Goal: Task Accomplishment & Management: Complete application form

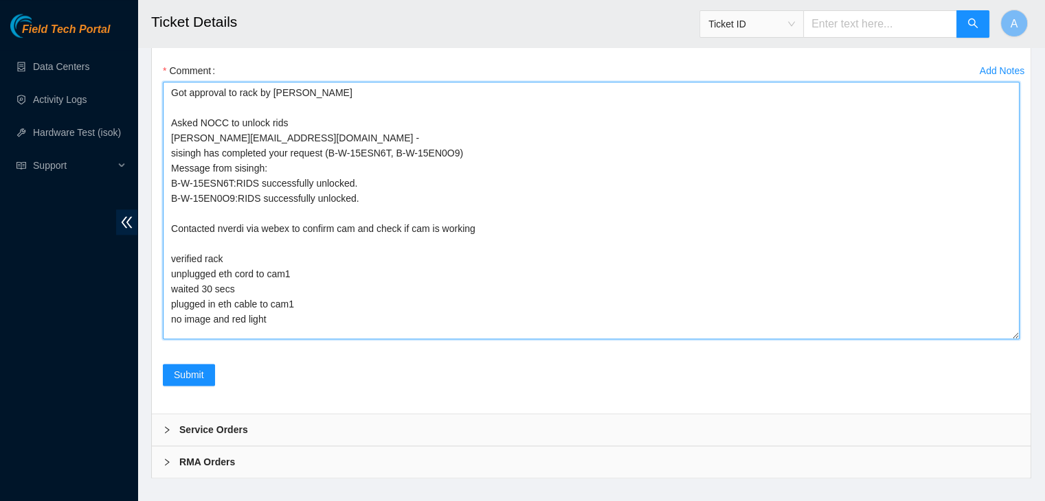
scroll to position [5, 0]
click at [373, 203] on textarea "Got approval to rack by [PERSON_NAME] Asked NOCC to unlock rids [PERSON_NAME][E…" at bounding box center [591, 211] width 856 height 258
click at [377, 214] on textarea "Got approval to rack by [PERSON_NAME] Asked NOCC to unlock rids [PERSON_NAME][E…" at bounding box center [591, 211] width 856 height 258
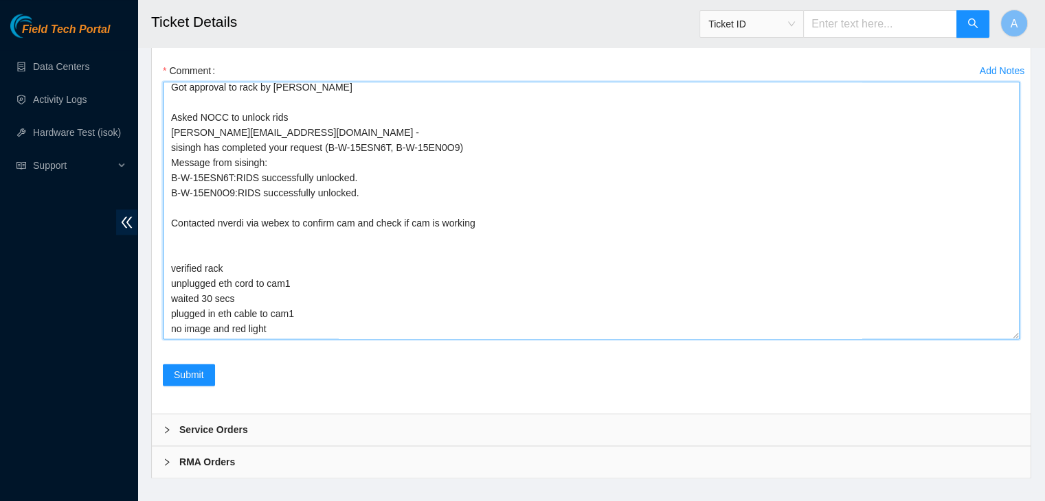
click at [479, 201] on textarea "Got approval to rack by [PERSON_NAME] Asked NOCC to unlock rids [PERSON_NAME][E…" at bounding box center [591, 211] width 856 height 258
click at [442, 234] on textarea "Got approval to rack by [PERSON_NAME] Asked NOCC to unlock rids [PERSON_NAME][E…" at bounding box center [591, 211] width 856 height 258
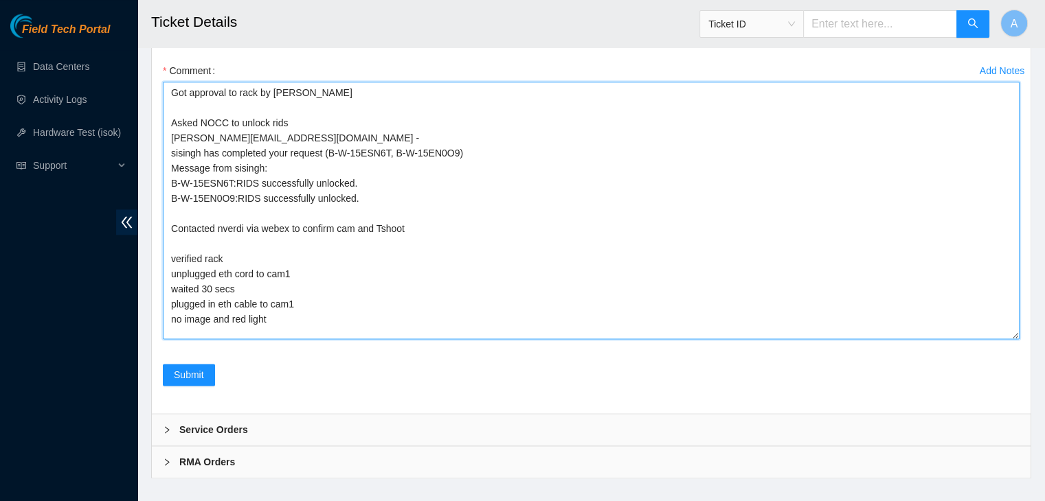
click at [281, 304] on textarea "Got approval to rack by [PERSON_NAME] Asked NOCC to unlock rids [PERSON_NAME][E…" at bounding box center [591, 211] width 856 height 258
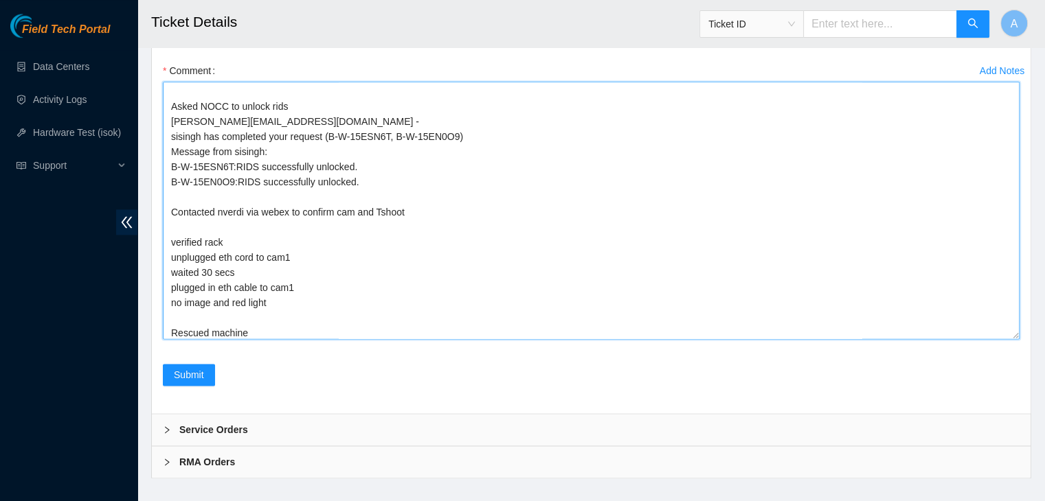
paste textarea "CT-4161017-00367"
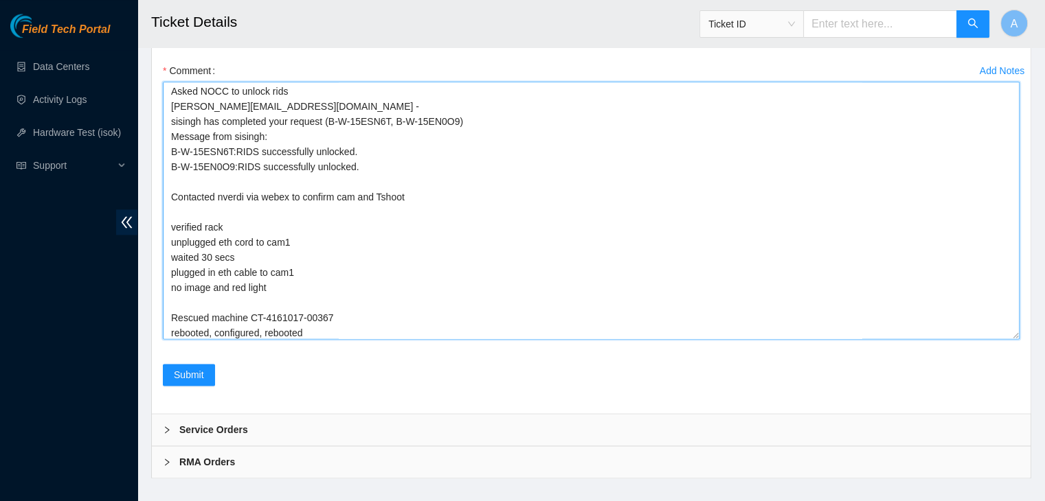
click at [411, 289] on textarea "Got approval to rack by [PERSON_NAME] Asked NOCC to unlock rids [PERSON_NAME][E…" at bounding box center [591, 211] width 856 height 258
click at [407, 298] on textarea "Got approval to rack by [PERSON_NAME] Asked NOCC to unlock rids [PERSON_NAME][E…" at bounding box center [591, 211] width 856 height 258
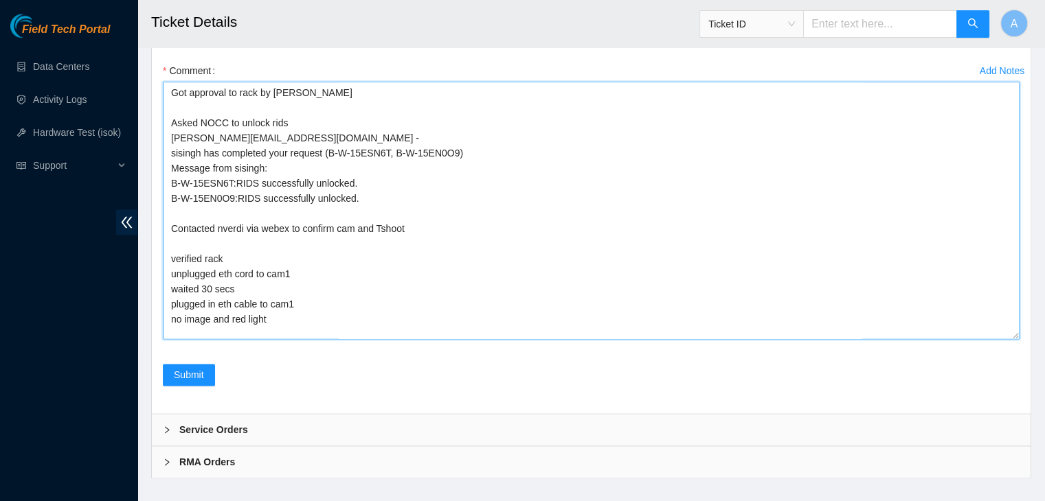
scroll to position [36, 0]
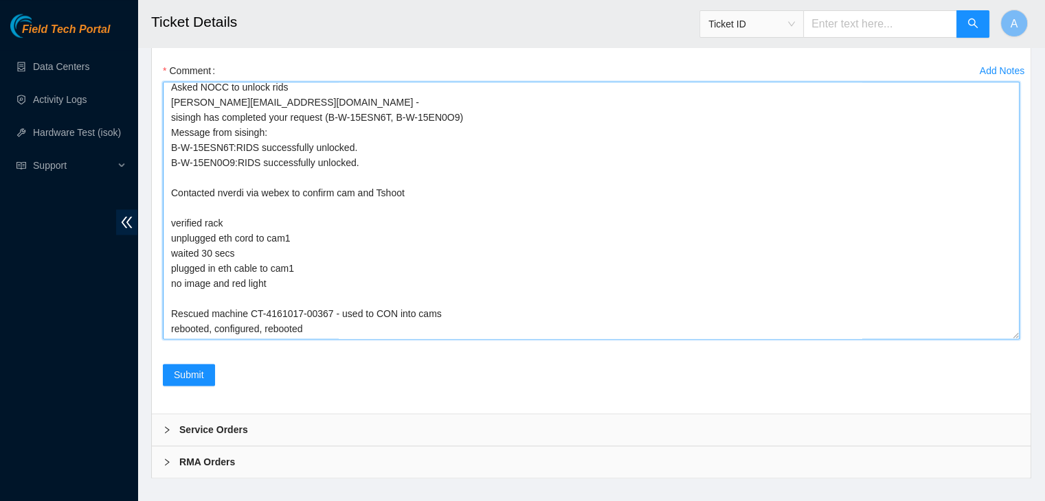
click at [405, 308] on textarea "Got approval to rack by [PERSON_NAME] Asked NOCC to unlock rids [PERSON_NAME][E…" at bounding box center [591, 211] width 856 height 258
drag, startPoint x: 308, startPoint y: 284, endPoint x: 170, endPoint y: 269, distance: 138.8
click at [170, 269] on textarea "Got approval to rack by [PERSON_NAME] Asked NOCC to unlock rids [PERSON_NAME][E…" at bounding box center [591, 211] width 856 height 258
click at [236, 179] on textarea "Got approval to rack by [PERSON_NAME] Asked NOCC to unlock rids [PERSON_NAME][E…" at bounding box center [591, 211] width 856 height 258
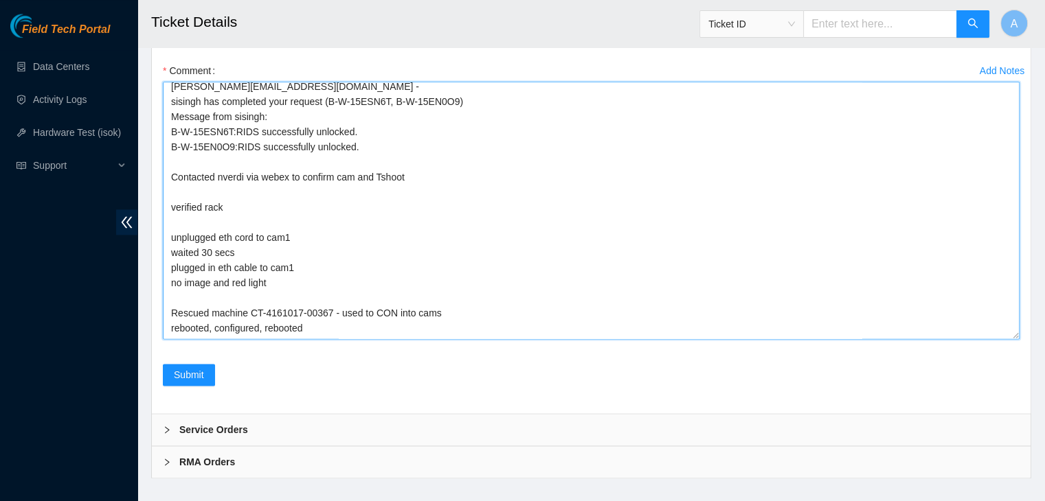
drag, startPoint x: 311, startPoint y: 299, endPoint x: 166, endPoint y: 277, distance: 146.5
click at [166, 277] on textarea "Got approval to rack by [PERSON_NAME] Asked NOCC to unlock rids [PERSON_NAME][E…" at bounding box center [591, 211] width 856 height 258
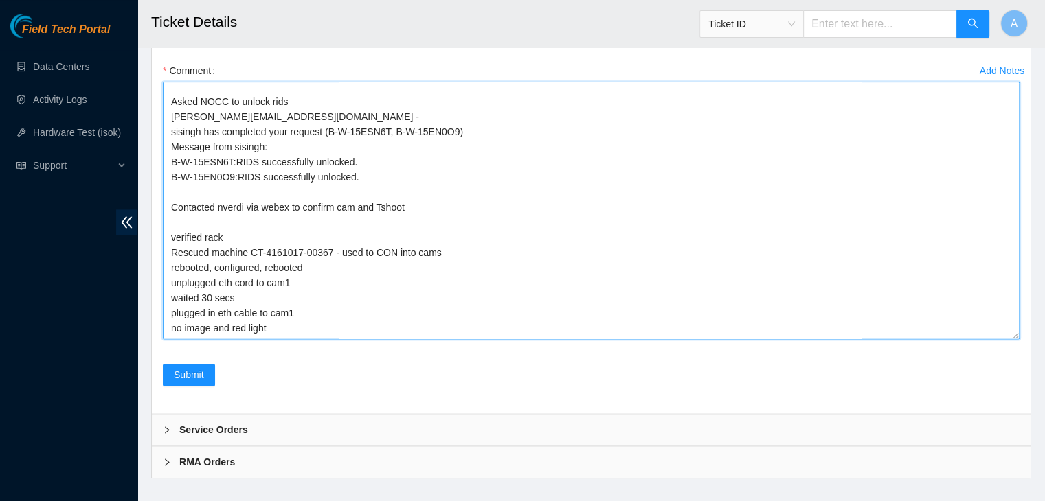
click at [319, 290] on textarea "Got approval to rack by [PERSON_NAME] Asked NOCC to unlock rids [PERSON_NAME][E…" at bounding box center [591, 211] width 856 height 258
click at [233, 149] on textarea "Got approval to rack by [PERSON_NAME] Asked NOCC to unlock rids [PERSON_NAME][E…" at bounding box center [591, 211] width 856 height 258
click at [309, 286] on textarea "Got approval to rack by [PERSON_NAME] Asked NOCC to unlock rids [PERSON_NAME][E…" at bounding box center [591, 211] width 856 height 258
click at [224, 149] on textarea "Got approval to rack by [PERSON_NAME] Asked NOCC to unlock rids [PERSON_NAME][E…" at bounding box center [591, 211] width 856 height 258
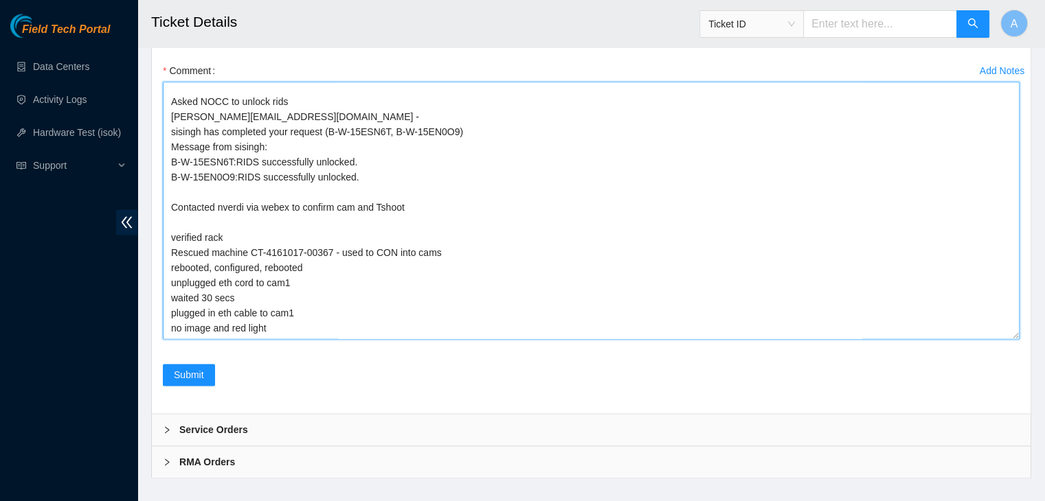
click at [224, 149] on textarea "Got approval to rack by [PERSON_NAME] Asked NOCC to unlock rids [PERSON_NAME][E…" at bounding box center [591, 211] width 856 height 258
click at [339, 193] on textarea "Got approval to rack by [PERSON_NAME] Asked NOCC to unlock rids [PERSON_NAME][E…" at bounding box center [591, 211] width 856 height 258
paste textarea "nverdi"
click at [347, 292] on textarea "Got approval to rack by [PERSON_NAME] Asked NOCC to unlock rids [PERSON_NAME][E…" at bounding box center [591, 211] width 856 height 258
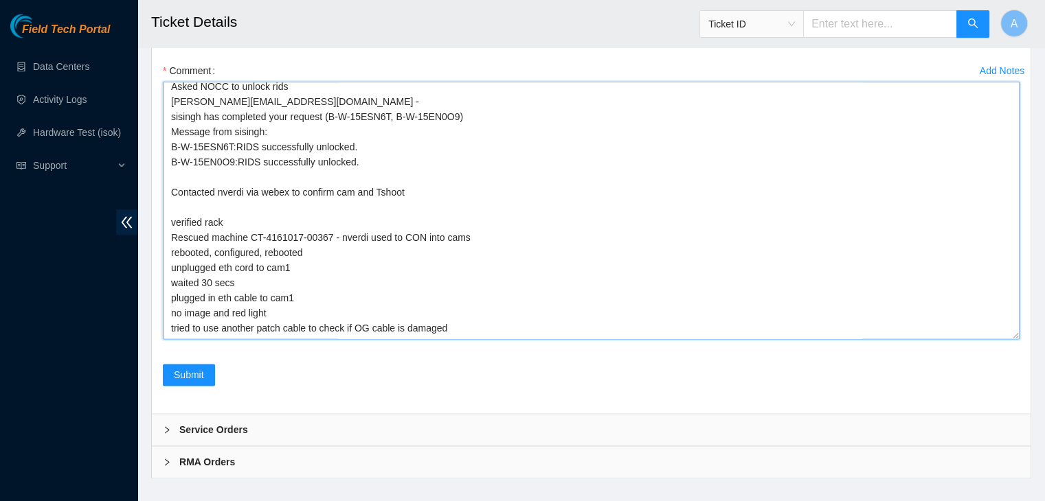
scroll to position [0, 0]
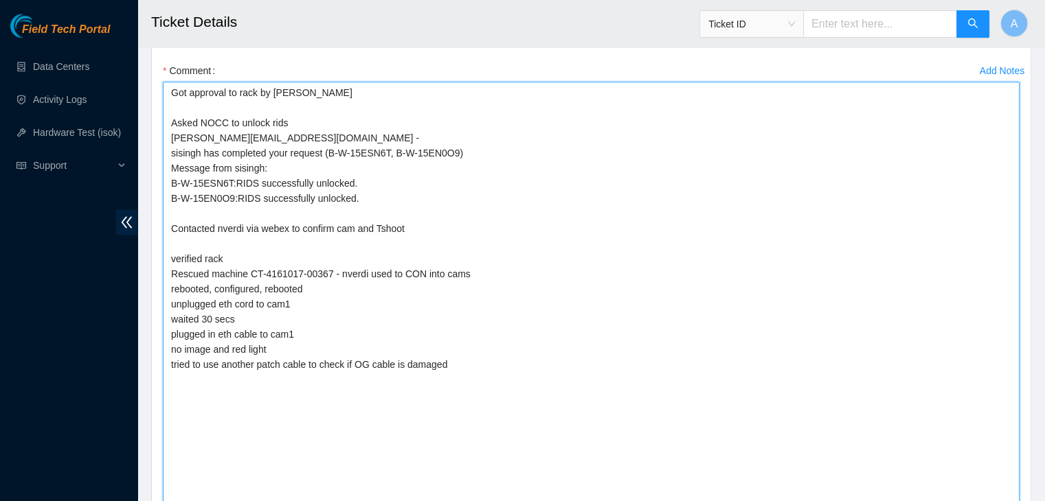
drag, startPoint x: 1015, startPoint y: 315, endPoint x: 990, endPoint y: 483, distance: 170.2
click at [990, 483] on textarea "Got approval to rack by [PERSON_NAME] Asked NOCC to unlock rids [PERSON_NAME][E…" at bounding box center [591, 295] width 856 height 426
click at [824, 421] on textarea "Got approval to rack by [PERSON_NAME] Asked NOCC to unlock rids [PERSON_NAME][E…" at bounding box center [591, 295] width 856 height 426
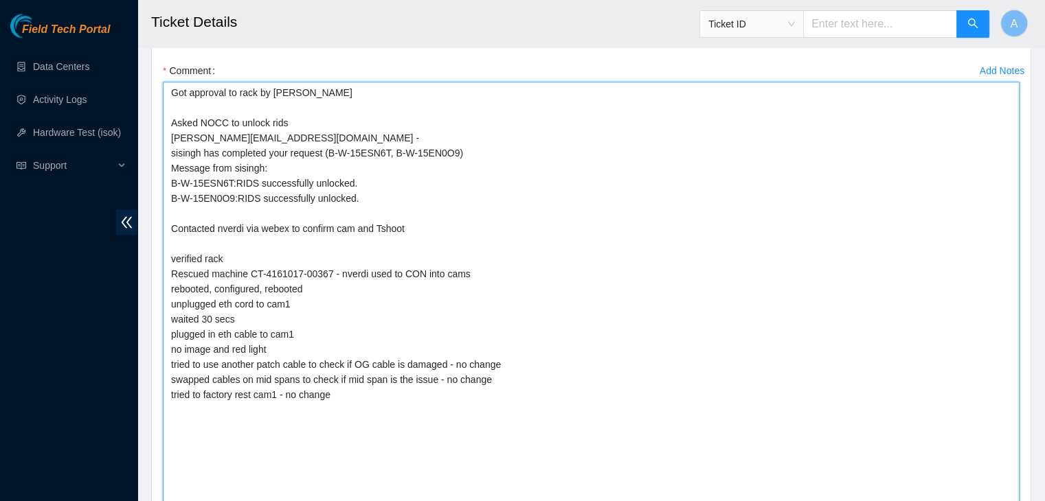
click at [334, 332] on textarea "Got approval to rack by [PERSON_NAME] Asked NOCC to unlock rids [PERSON_NAME][E…" at bounding box center [591, 295] width 856 height 426
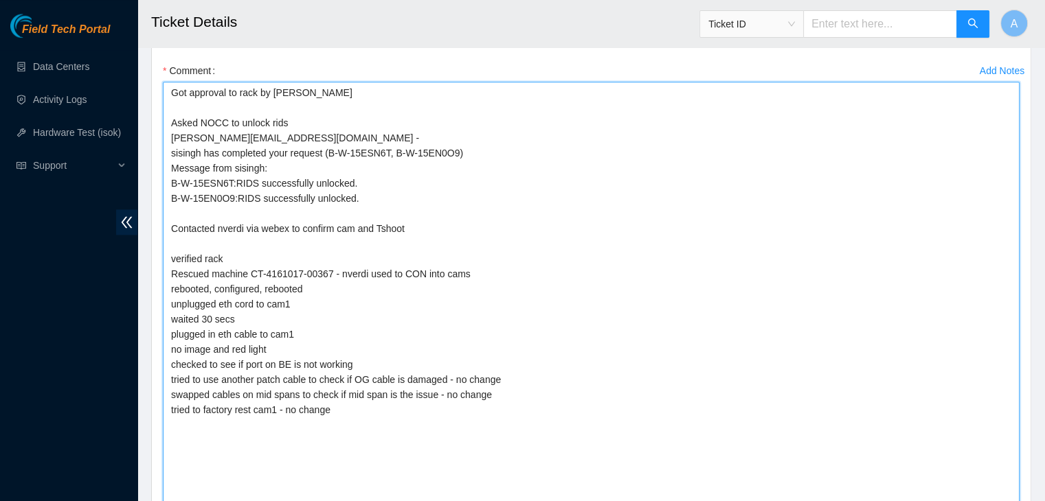
click at [344, 390] on textarea "Got approval to rack by [PERSON_NAME] Asked NOCC to unlock rids [PERSON_NAME][E…" at bounding box center [591, 295] width 856 height 426
click at [345, 403] on textarea "Got approval to rack by [PERSON_NAME] Asked NOCC to unlock rids [PERSON_NAME][E…" at bounding box center [591, 295] width 856 height 426
click at [374, 341] on textarea "Got approval to rack by [PERSON_NAME] Asked NOCC to unlock rids [PERSON_NAME][E…" at bounding box center [591, 295] width 856 height 426
click at [368, 400] on textarea "Got approval to rack by [PERSON_NAME] Asked NOCC to unlock rids [PERSON_NAME][E…" at bounding box center [591, 295] width 856 height 426
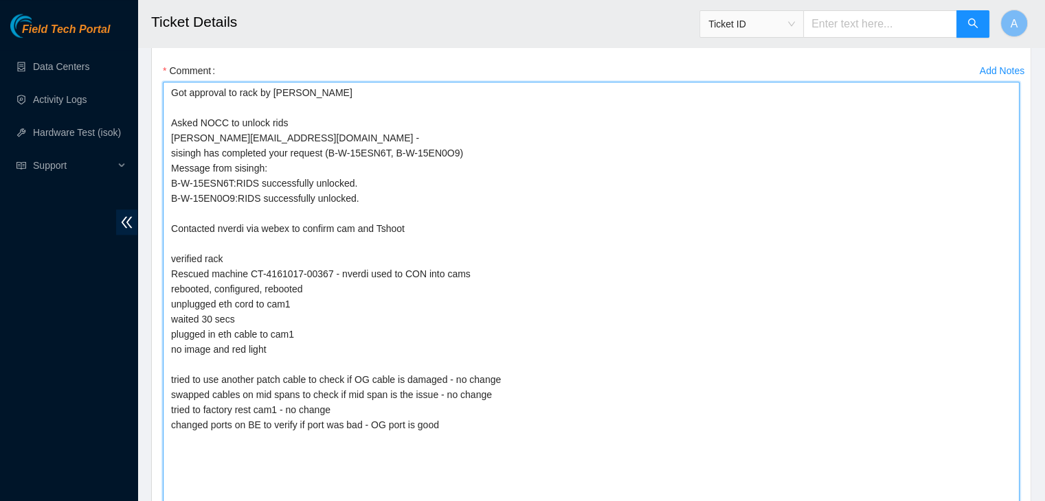
click at [433, 426] on textarea "Got approval to rack by [PERSON_NAME] Asked NOCC to unlock rids [PERSON_NAME][E…" at bounding box center [591, 295] width 856 height 426
click at [444, 423] on textarea "Got approval to rack by [PERSON_NAME] Asked NOCC to unlock rids [PERSON_NAME][E…" at bounding box center [591, 295] width 856 height 426
drag, startPoint x: 332, startPoint y: 389, endPoint x: 169, endPoint y: 393, distance: 163.5
click at [169, 393] on textarea "Got approval to rack by [PERSON_NAME] Asked NOCC to unlock rids [PERSON_NAME][E…" at bounding box center [591, 295] width 856 height 426
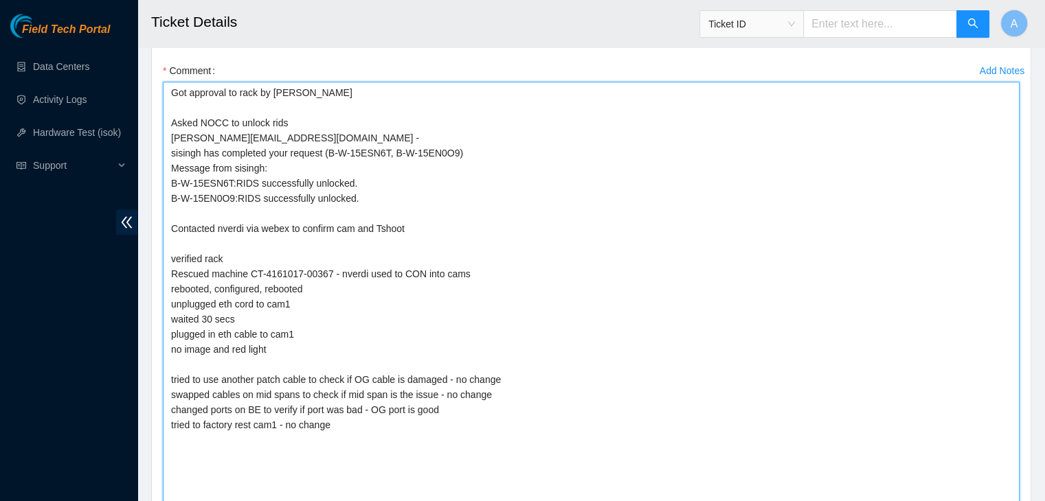
click at [448, 428] on textarea "Got approval to rack by [PERSON_NAME] Asked NOCC to unlock rids [PERSON_NAME][E…" at bounding box center [591, 295] width 856 height 426
click at [415, 372] on textarea "Got approval to rack by [PERSON_NAME] Asked NOCC to unlock rids [PERSON_NAME][E…" at bounding box center [591, 295] width 856 height 426
click at [397, 429] on textarea "Got approval to rack by [PERSON_NAME] Asked NOCC to unlock rids [PERSON_NAME][E…" at bounding box center [591, 295] width 856 height 426
click at [319, 268] on textarea "Got approval to rack by [PERSON_NAME] Asked NOCC to unlock rids [PERSON_NAME][E…" at bounding box center [591, 295] width 856 height 426
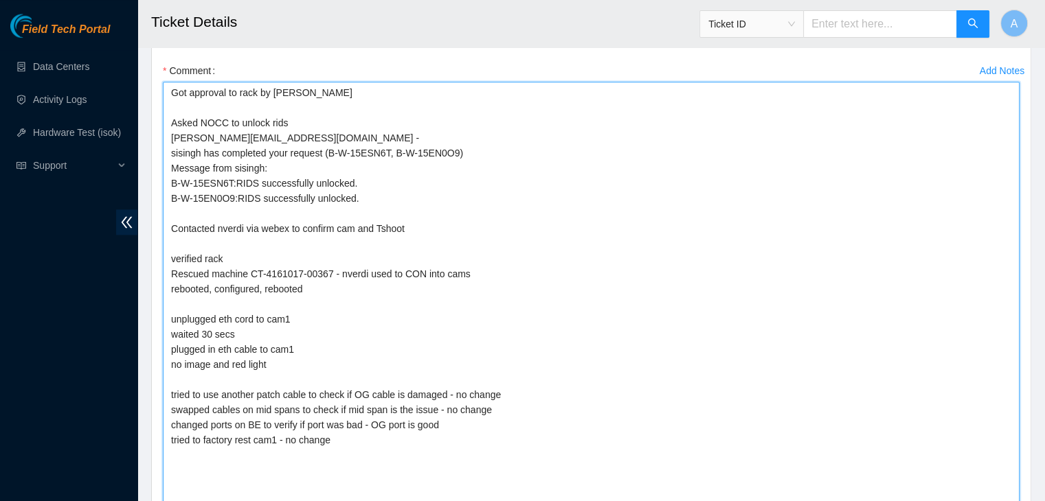
click at [334, 463] on textarea "Got approval to rack by [PERSON_NAME] Asked NOCC to unlock rids [PERSON_NAME][E…" at bounding box center [591, 295] width 856 height 426
click at [505, 387] on textarea "Got approval to rack by [PERSON_NAME] Asked NOCC to unlock rids [PERSON_NAME][E…" at bounding box center [591, 295] width 856 height 426
click at [490, 410] on textarea "Got approval to rack by [PERSON_NAME] Asked NOCC to unlock rids [PERSON_NAME][E…" at bounding box center [591, 295] width 856 height 426
click at [324, 415] on textarea "Got approval to rack by [PERSON_NAME] Asked NOCC to unlock rids [PERSON_NAME][E…" at bounding box center [591, 295] width 856 height 426
click at [475, 411] on textarea "Got approval to rack by [PERSON_NAME] Asked NOCC to unlock rids [PERSON_NAME][E…" at bounding box center [591, 295] width 856 height 426
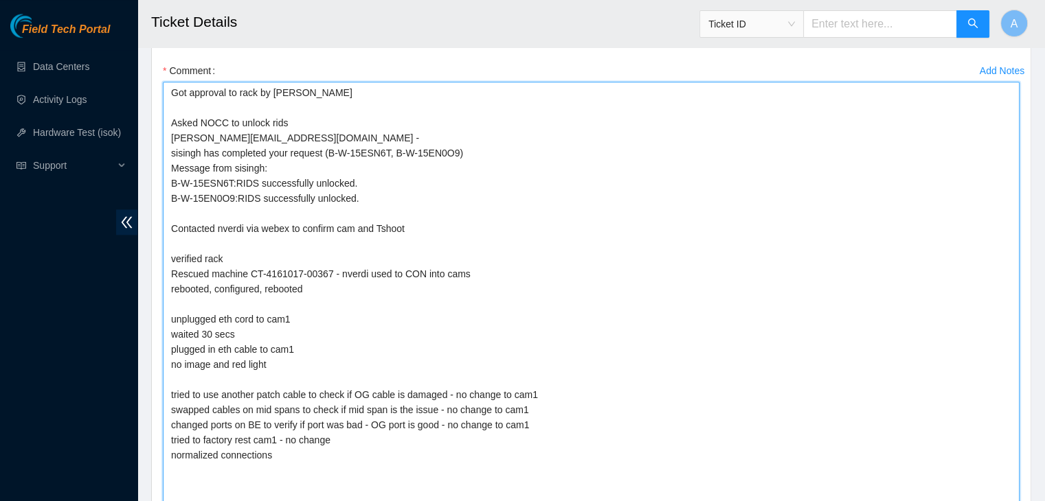
click at [413, 426] on textarea "Got approval to rack by [PERSON_NAME] Asked NOCC to unlock rids [PERSON_NAME][E…" at bounding box center [591, 295] width 856 height 426
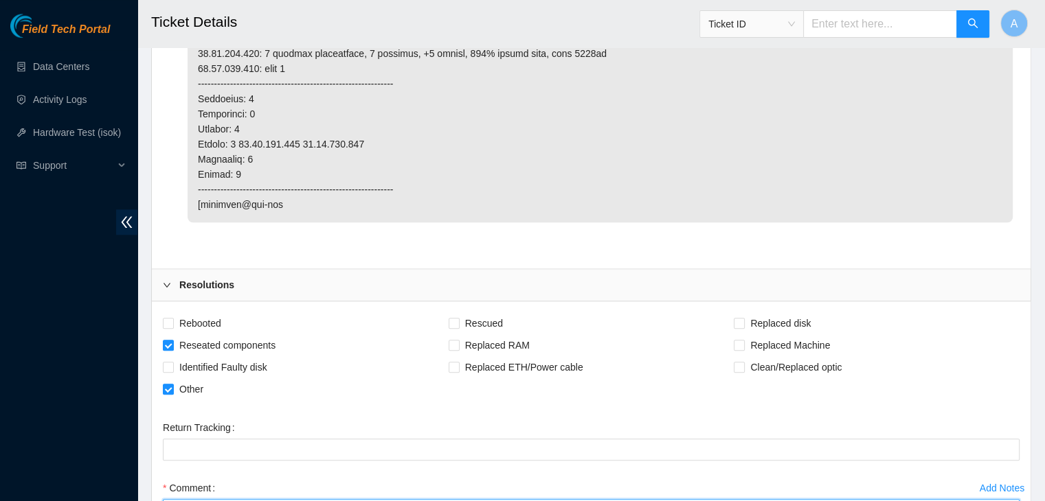
scroll to position [1417, 0]
type textarea "Got approval to rack by [PERSON_NAME] Asked NOCC to unlock rids [PERSON_NAME][E…"
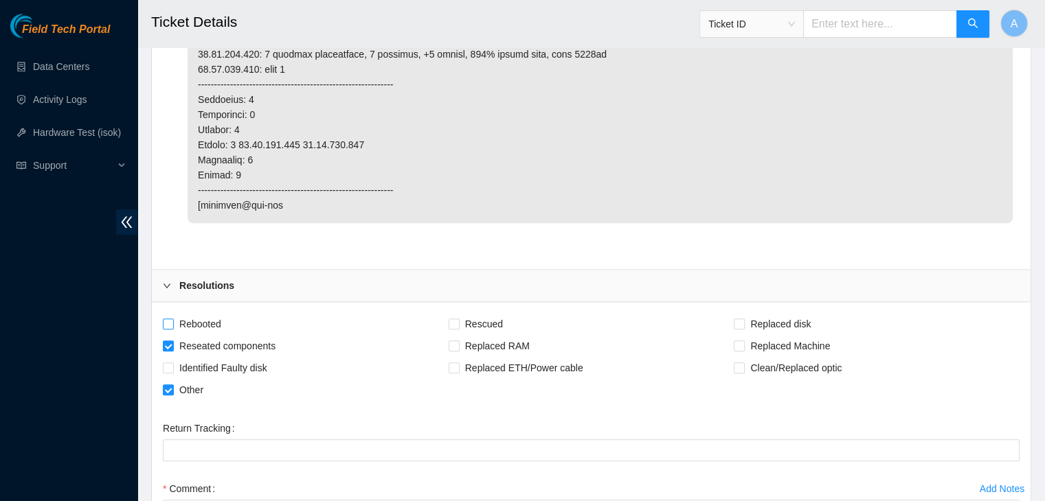
click at [212, 313] on span "Rebooted" at bounding box center [200, 324] width 53 height 22
click at [172, 319] on input "Rebooted" at bounding box center [168, 324] width 10 height 10
checkbox input "true"
click at [453, 319] on input "Rescued" at bounding box center [453, 324] width 10 height 10
checkbox input "true"
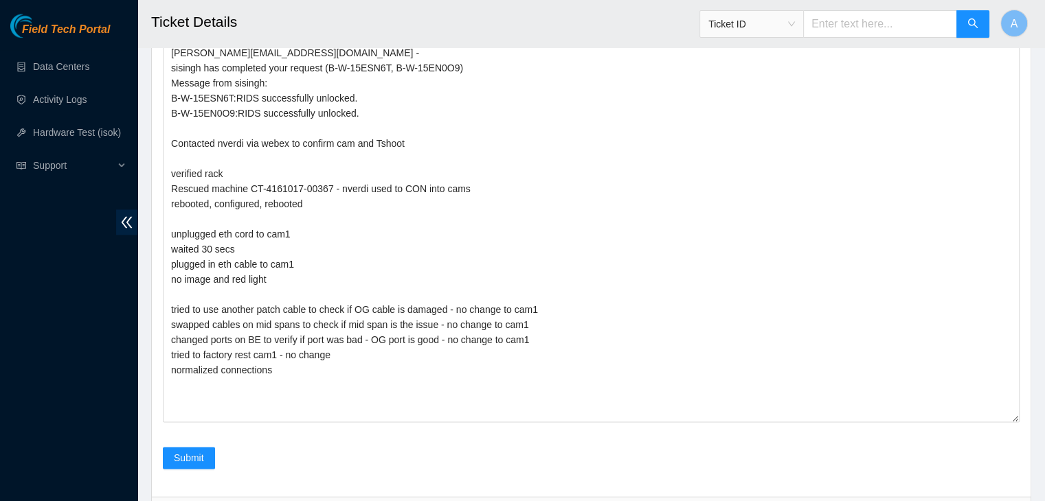
scroll to position [1937, 0]
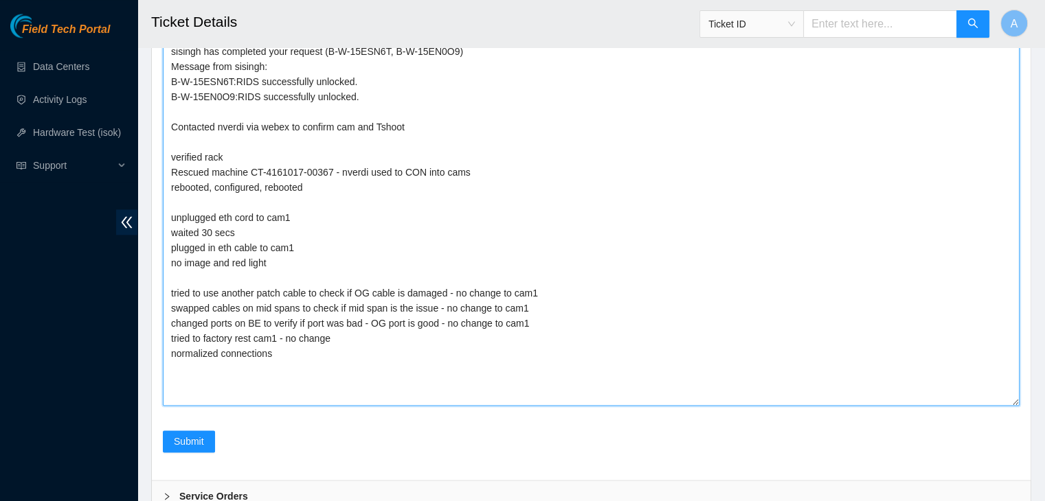
click at [377, 364] on textarea "Got approval to rack by [PERSON_NAME] Asked NOCC to unlock rids [PERSON_NAME][E…" at bounding box center [591, 193] width 856 height 426
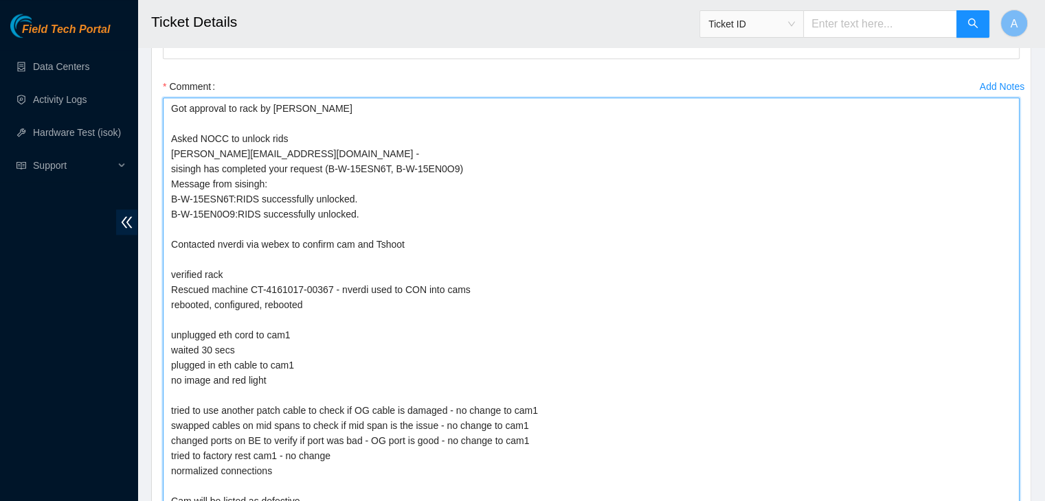
scroll to position [1972, 0]
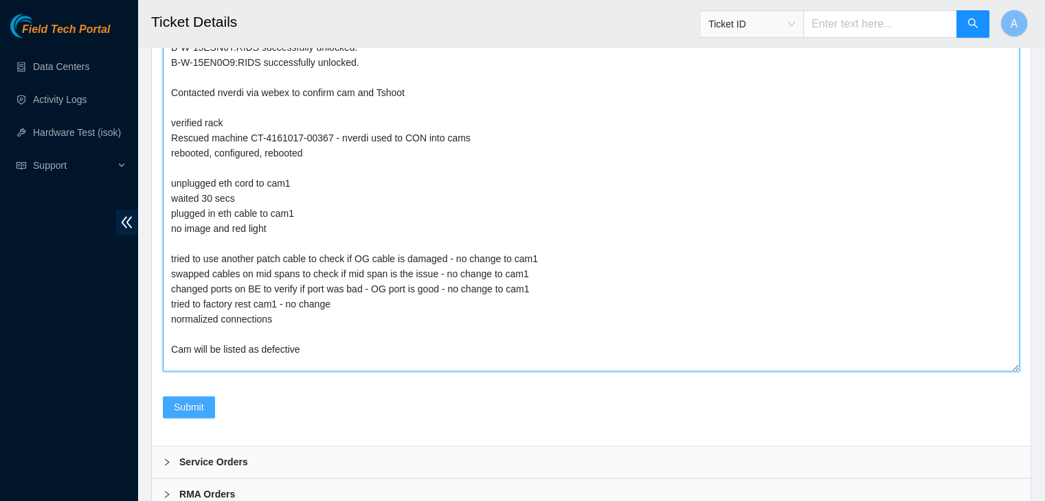
type textarea "Got approval to rack by [PERSON_NAME] Asked NOCC to unlock rids [PERSON_NAME][E…"
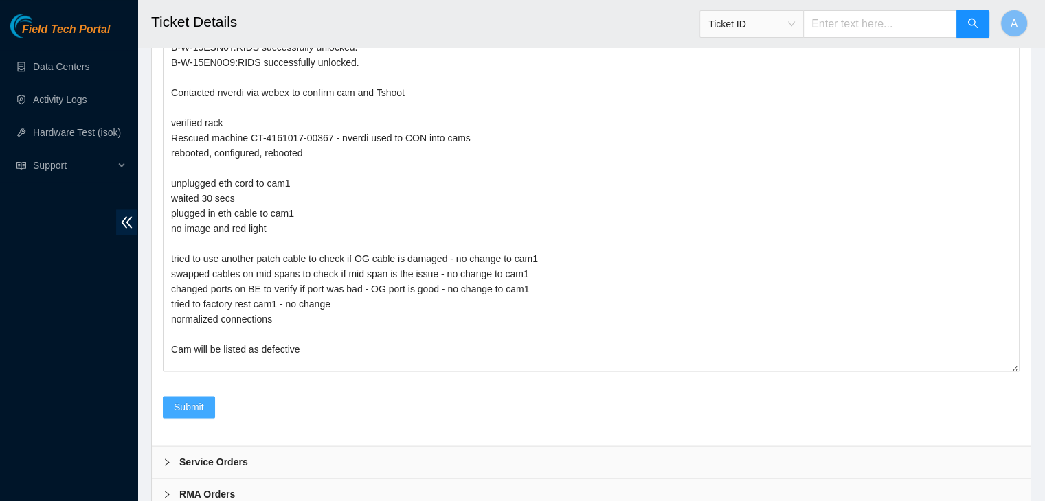
click at [198, 396] on button "Submit" at bounding box center [189, 407] width 52 height 22
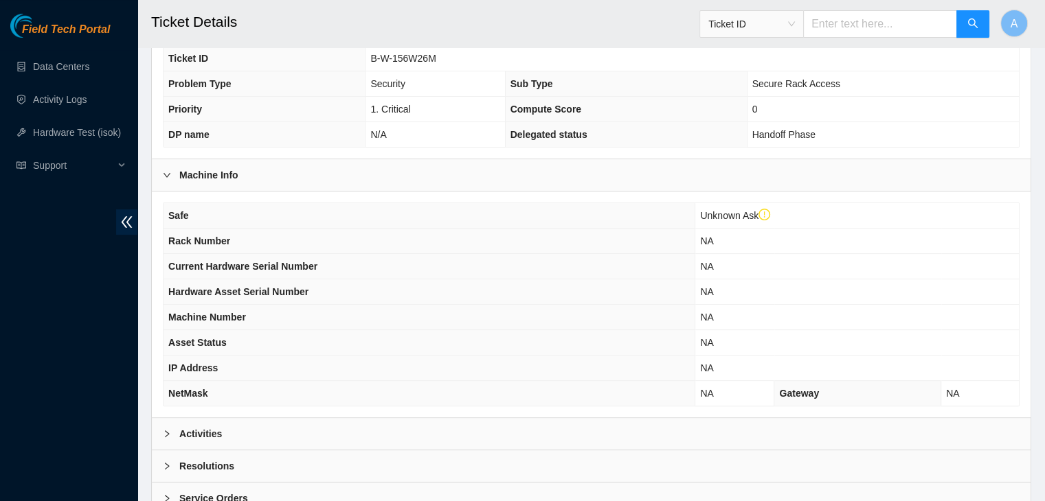
scroll to position [392, 0]
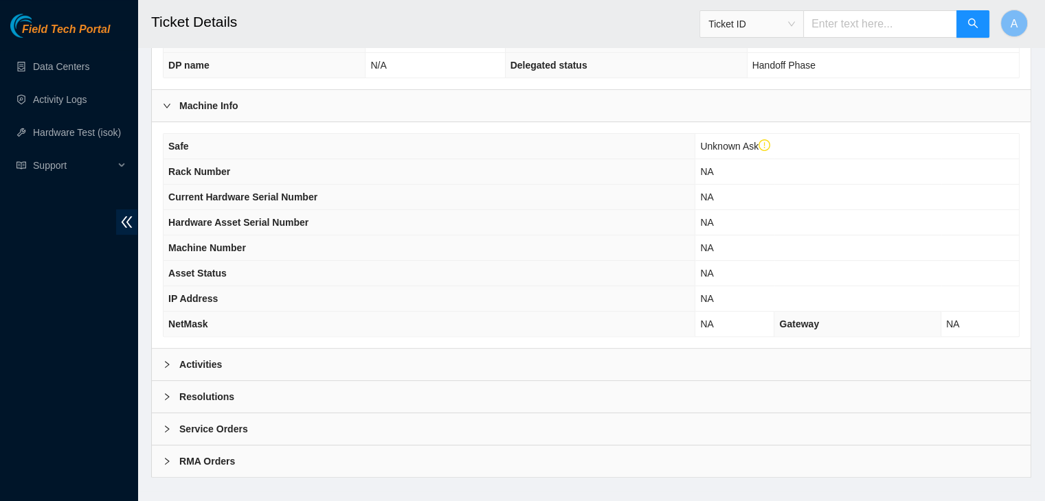
click at [420, 349] on div "Activities" at bounding box center [591, 365] width 878 height 32
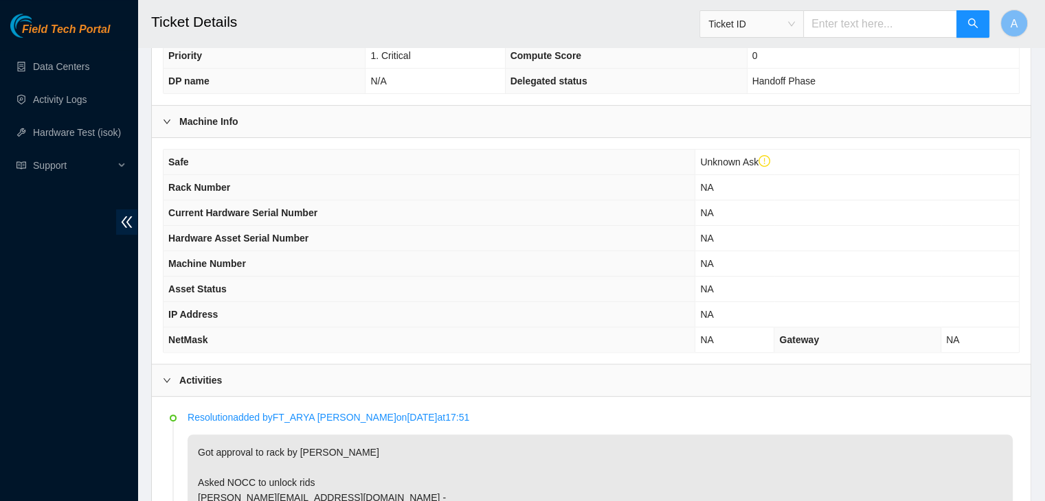
scroll to position [200, 0]
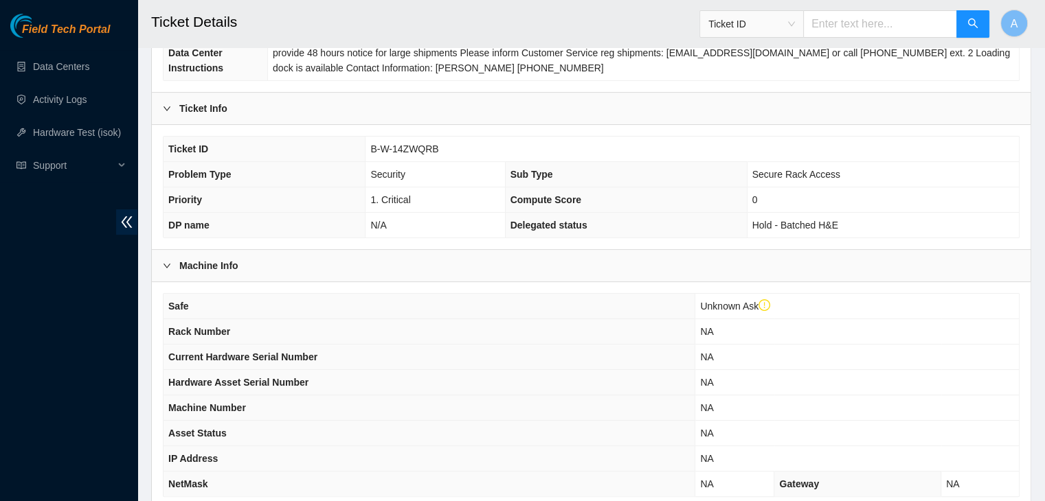
scroll to position [192, 0]
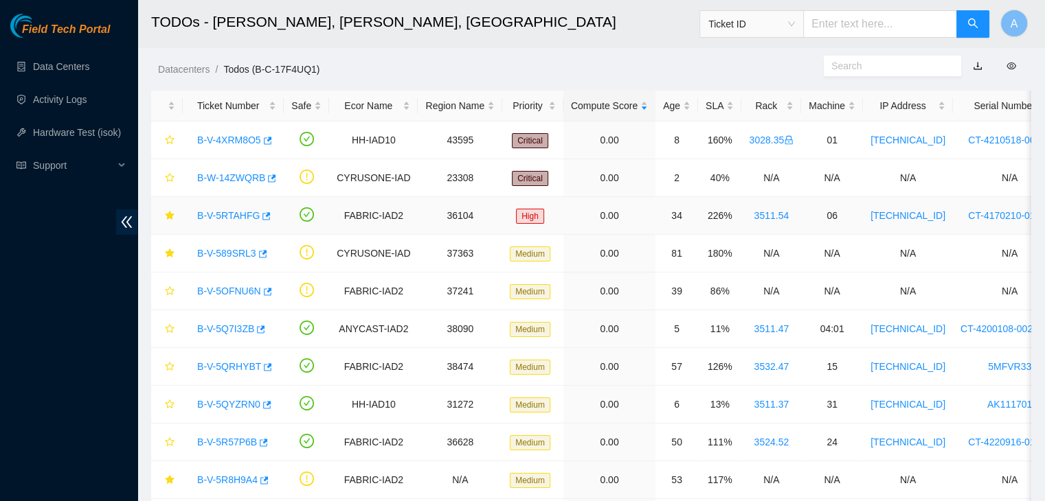
click at [218, 220] on link "B-V-5RTAHFG" at bounding box center [228, 215] width 62 height 11
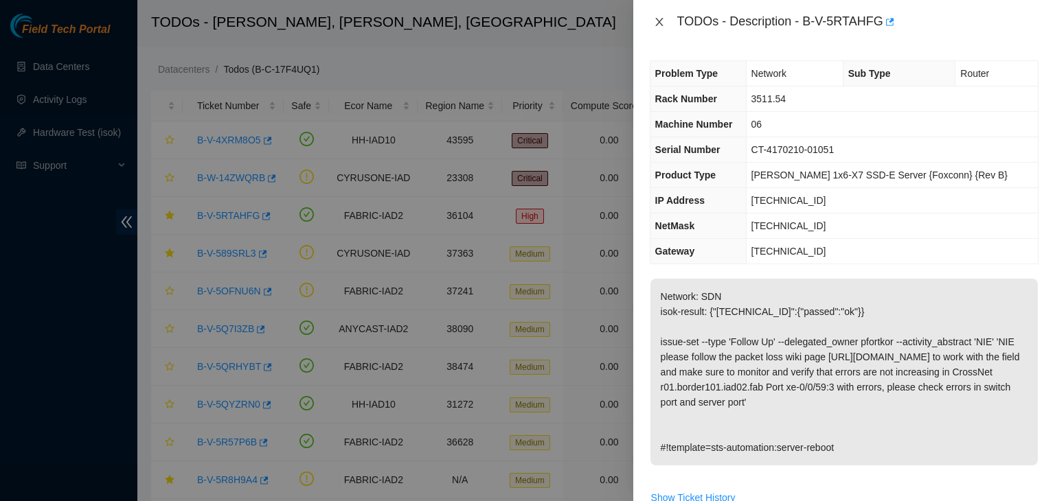
click at [659, 23] on icon "close" at bounding box center [659, 22] width 8 height 8
